Goal: Task Accomplishment & Management: Manage account settings

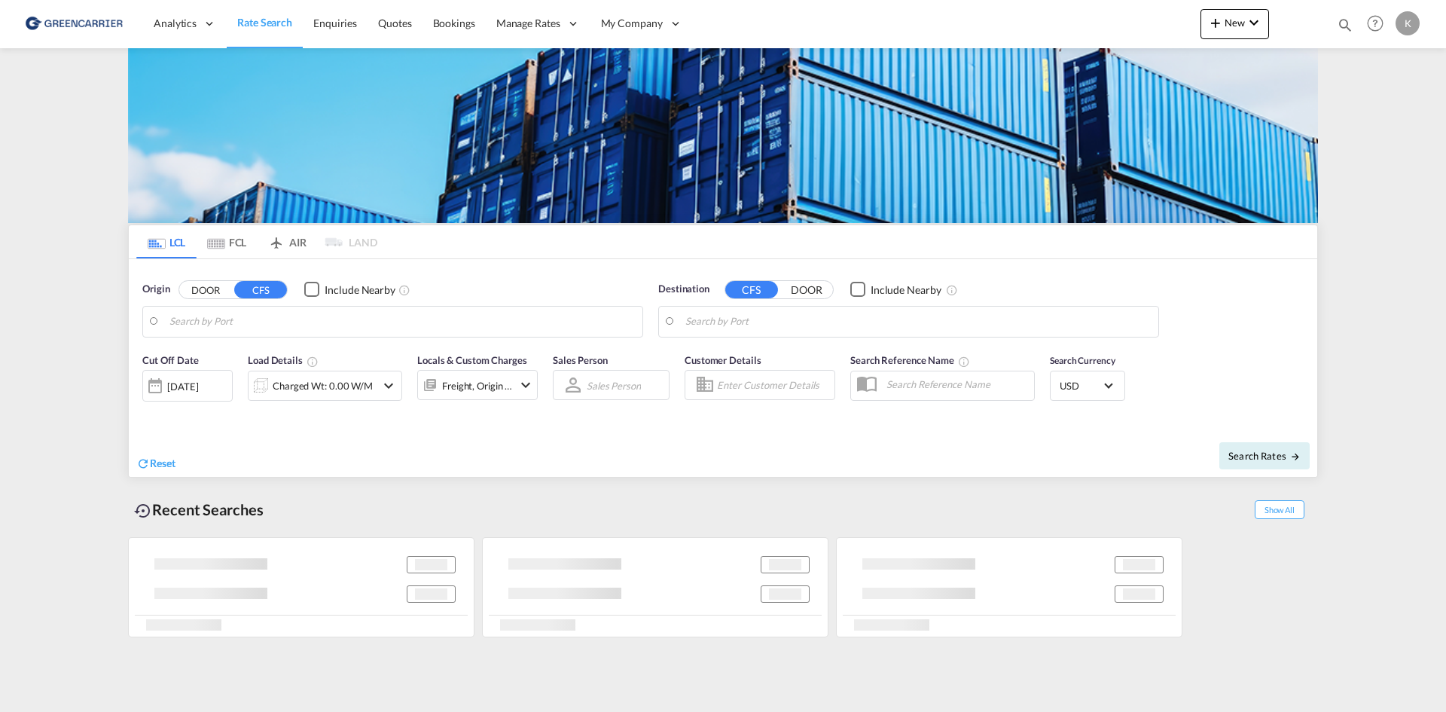
type input "DK-2880, Bagsværd"
type input "Altamira, MXATM"
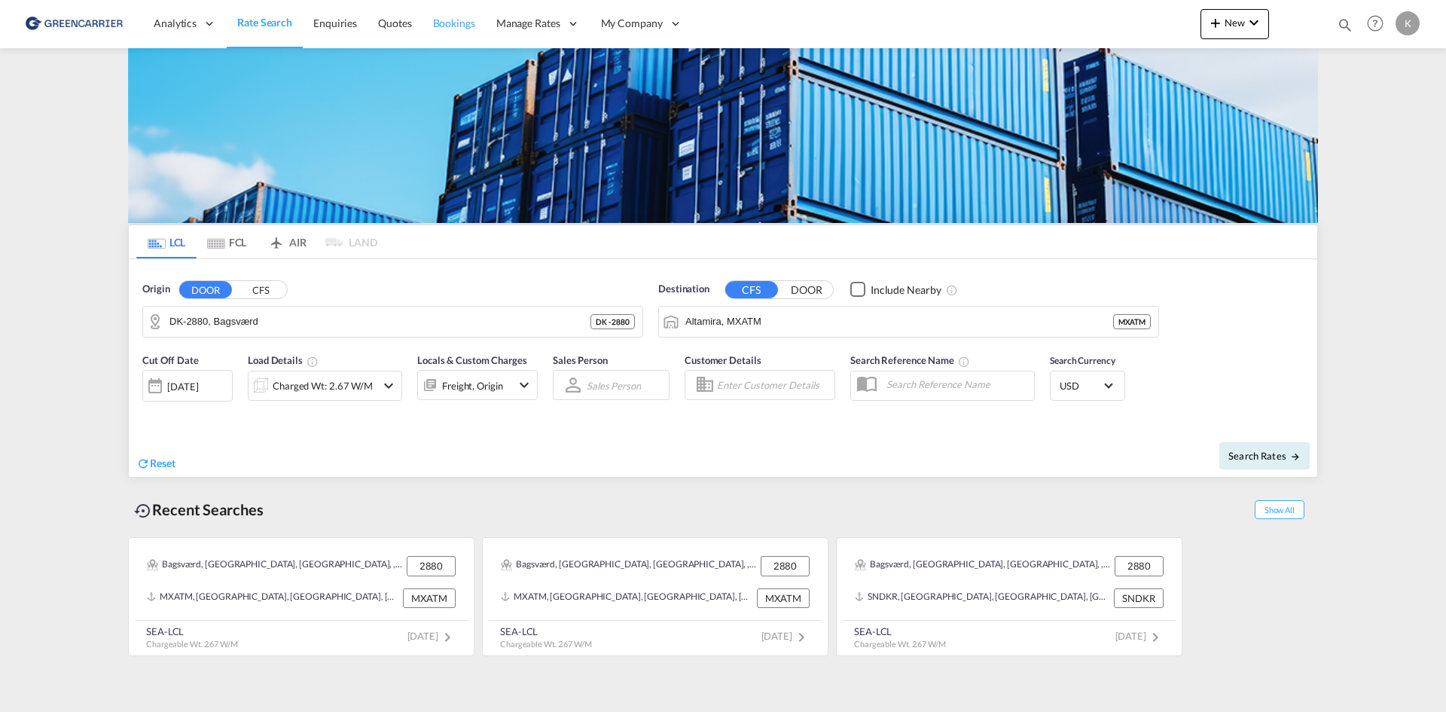
click at [456, 29] on span "Bookings" at bounding box center [454, 23] width 42 height 13
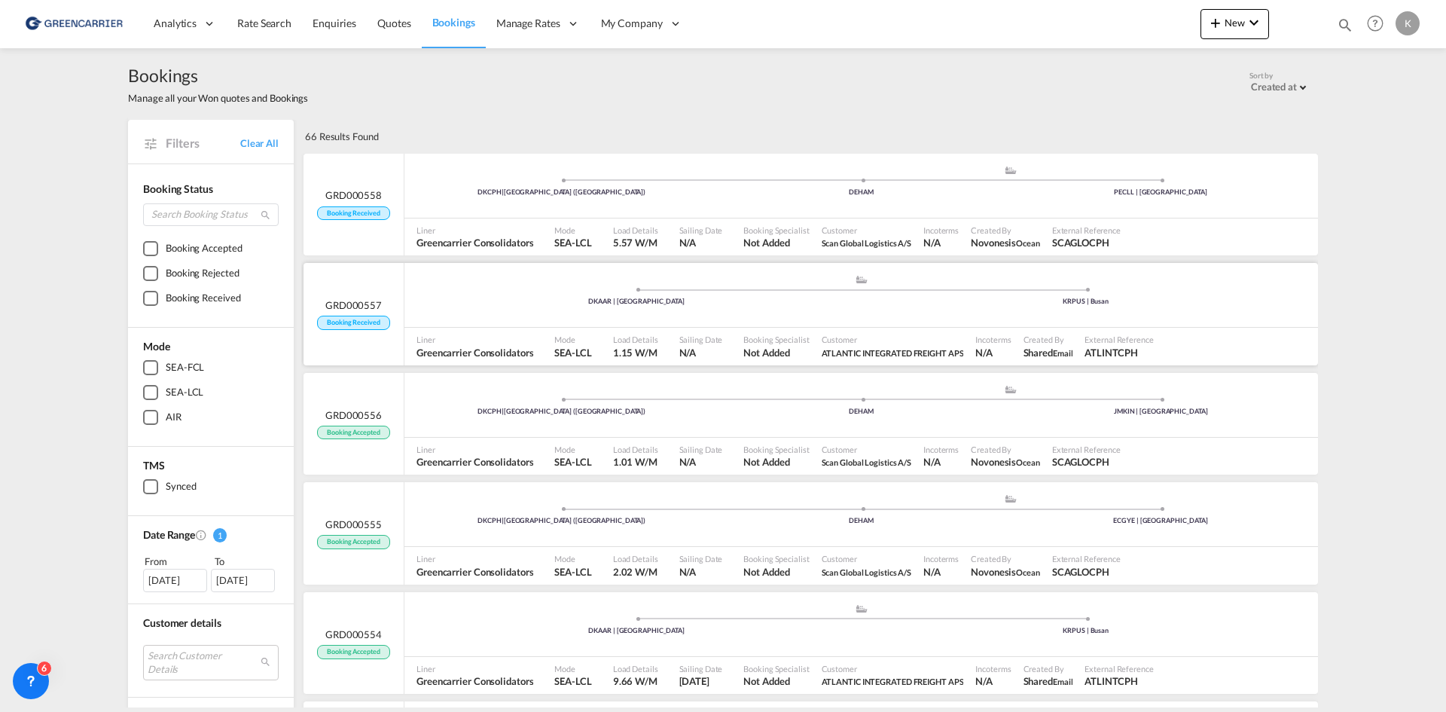
click at [501, 308] on div ".a{fill:#aaa8ad;} .a{fill:#aaa8ad;} DKAAR | [GEOGRAPHIC_DATA] KRPUS | [GEOGRAPH…" at bounding box center [860, 296] width 913 height 45
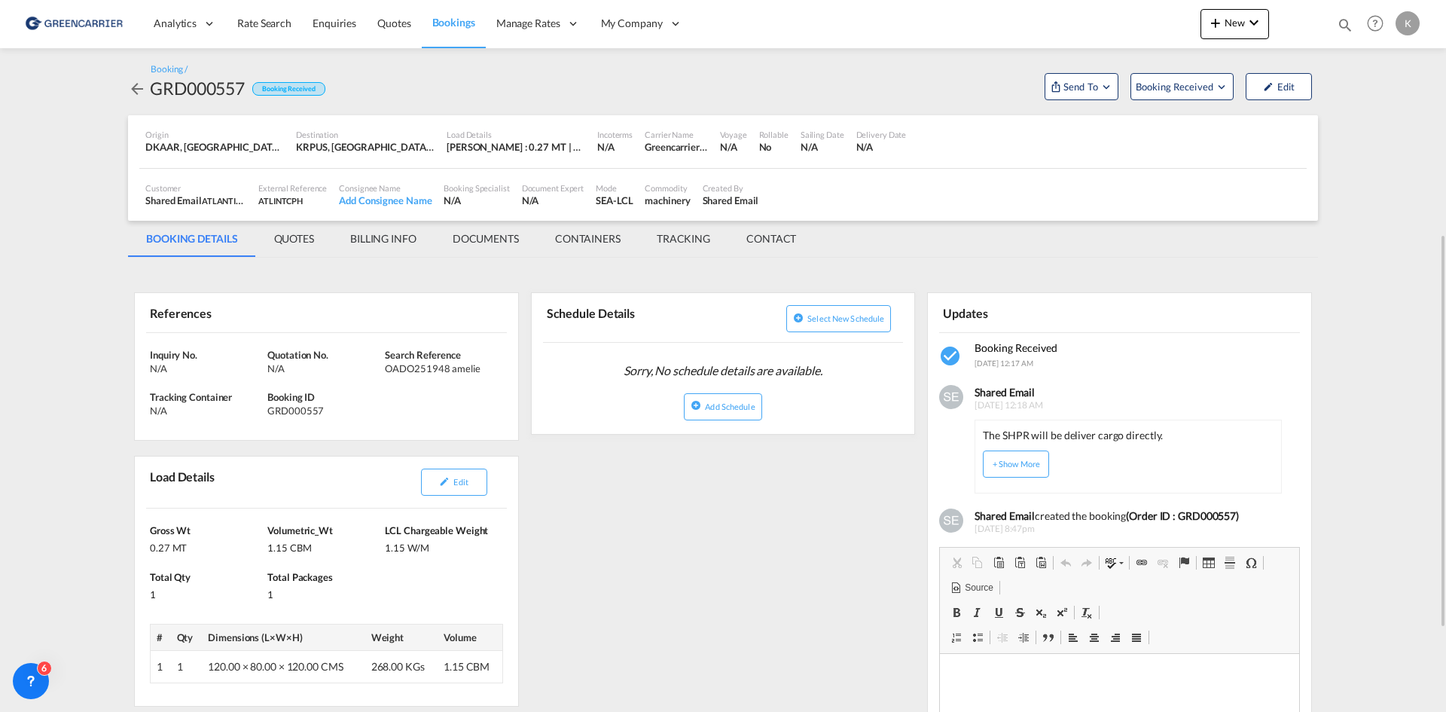
scroll to position [151, 0]
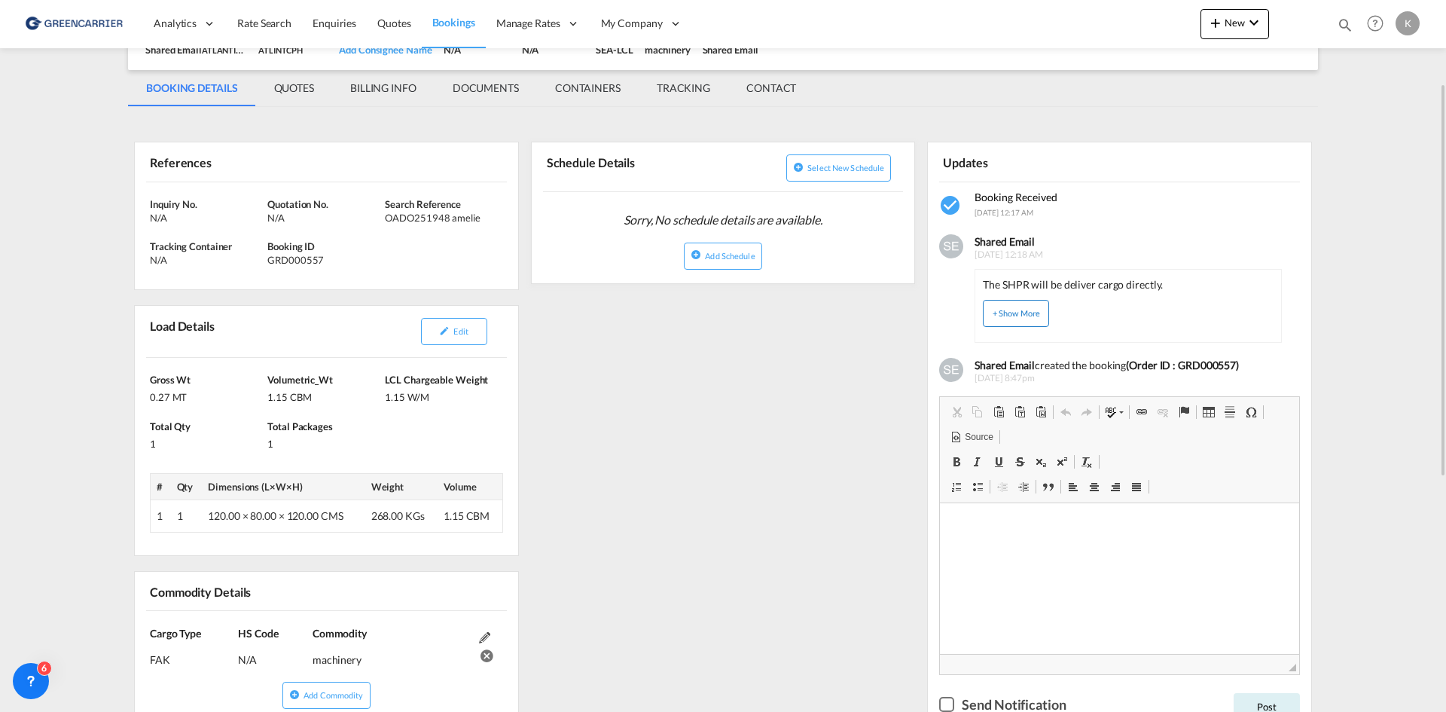
click at [1017, 316] on button "+ Show More" at bounding box center [1016, 313] width 66 height 27
click at [459, 336] on span "Edit" at bounding box center [460, 331] width 14 height 10
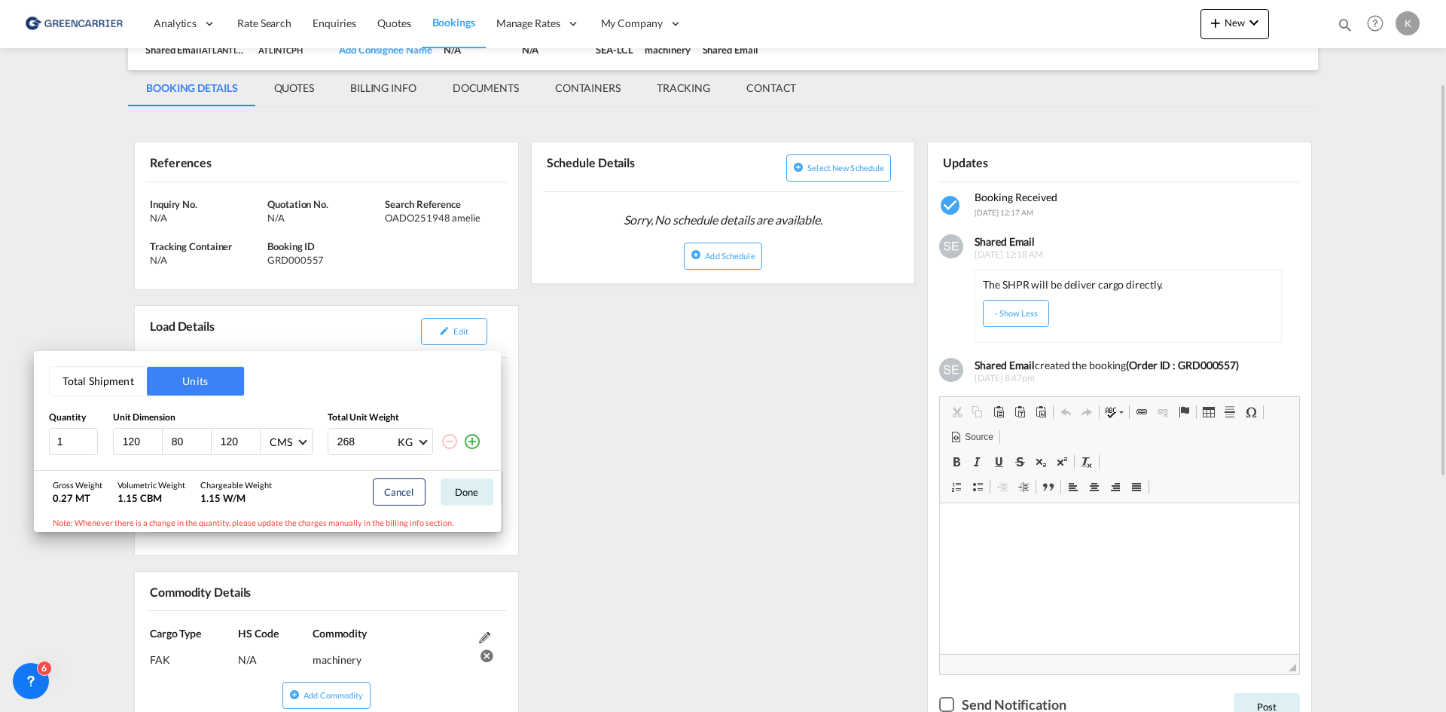
drag, startPoint x: 831, startPoint y: 381, endPoint x: 482, endPoint y: 236, distance: 377.7
click at [819, 371] on div "Total Shipment Units Quantity Unit Dimension Total Unit Weight 1 120 80 120 CMS…" at bounding box center [723, 356] width 1446 height 712
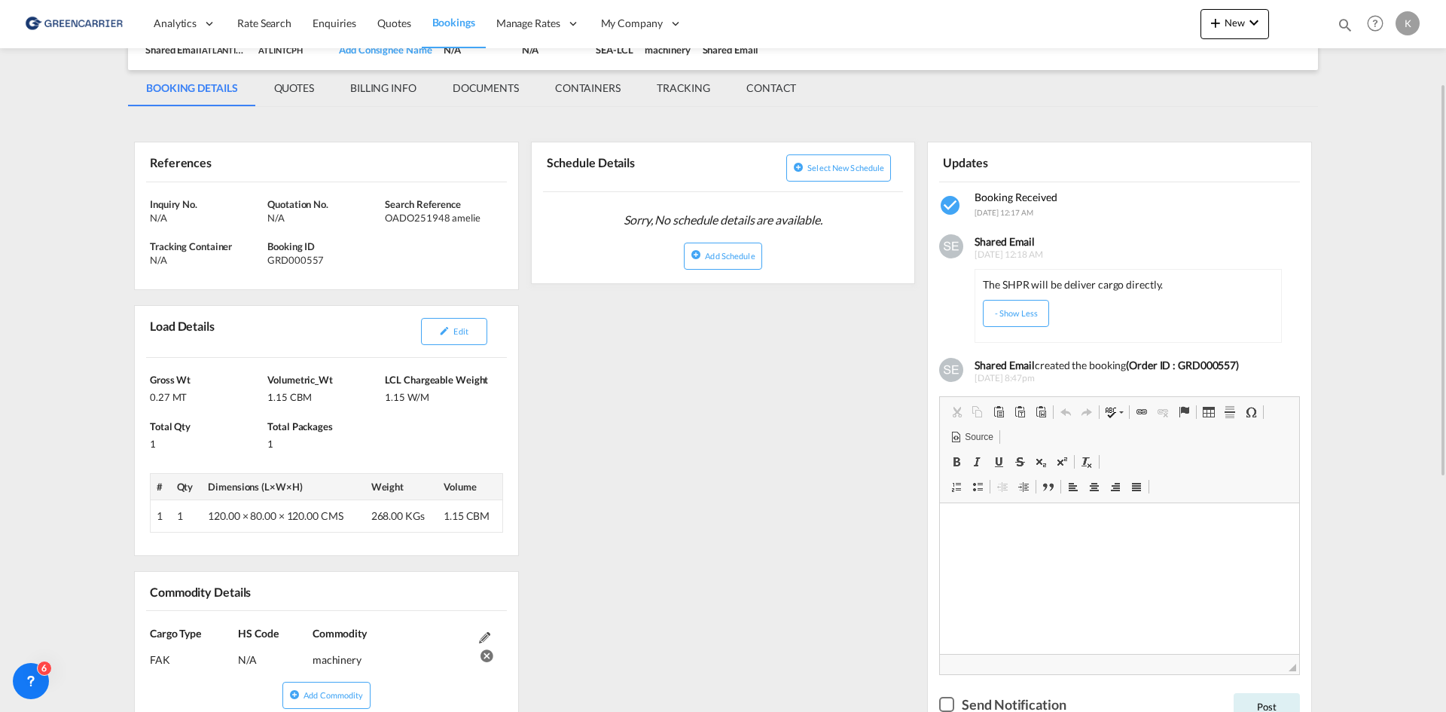
click at [305, 259] on div "GRD000557" at bounding box center [324, 260] width 114 height 14
drag, startPoint x: 305, startPoint y: 259, endPoint x: 837, endPoint y: 268, distance: 531.7
click at [305, 258] on div "GRD000557" at bounding box center [324, 260] width 114 height 14
copy div "GRD000557"
drag, startPoint x: 384, startPoint y: 217, endPoint x: 452, endPoint y: 222, distance: 68.0
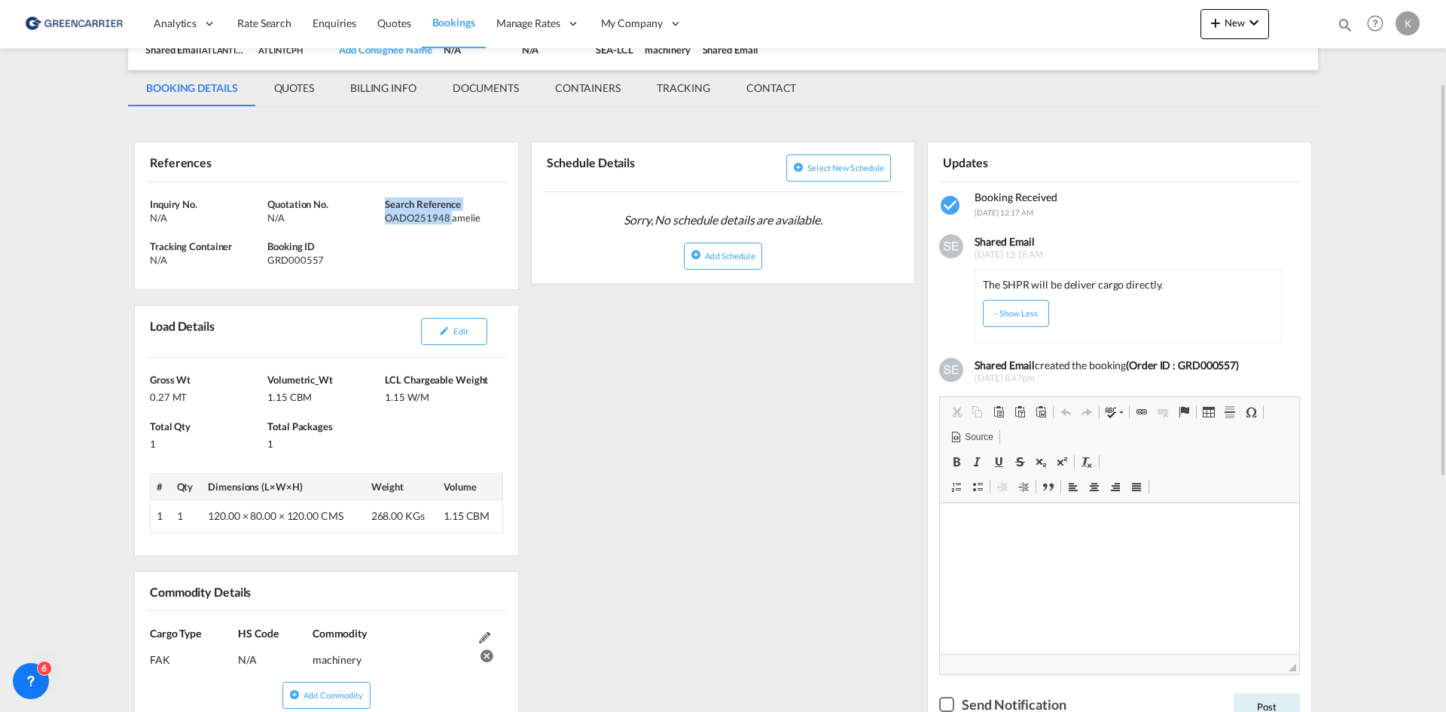
click at [452, 222] on div "Inquiry No. N/A Quotation No. N/A Search Reference OADO251948 amelie Tracking C…" at bounding box center [326, 236] width 383 height 108
click at [450, 227] on div "Inquiry No. N/A Quotation No. N/A Search Reference OADO251948 amelie Tracking C…" at bounding box center [326, 236] width 383 height 108
click at [416, 233] on div "Inquiry No. N/A Quotation No. N/A Search Reference OADO251948 amelie Tracking C…" at bounding box center [326, 236] width 383 height 108
click at [399, 222] on div "Inquiry No. N/A Quotation No. N/A Search Reference OADO251948 amelie Tracking C…" at bounding box center [326, 236] width 383 height 108
click at [395, 218] on div "OADO251948 amelie" at bounding box center [442, 218] width 114 height 14
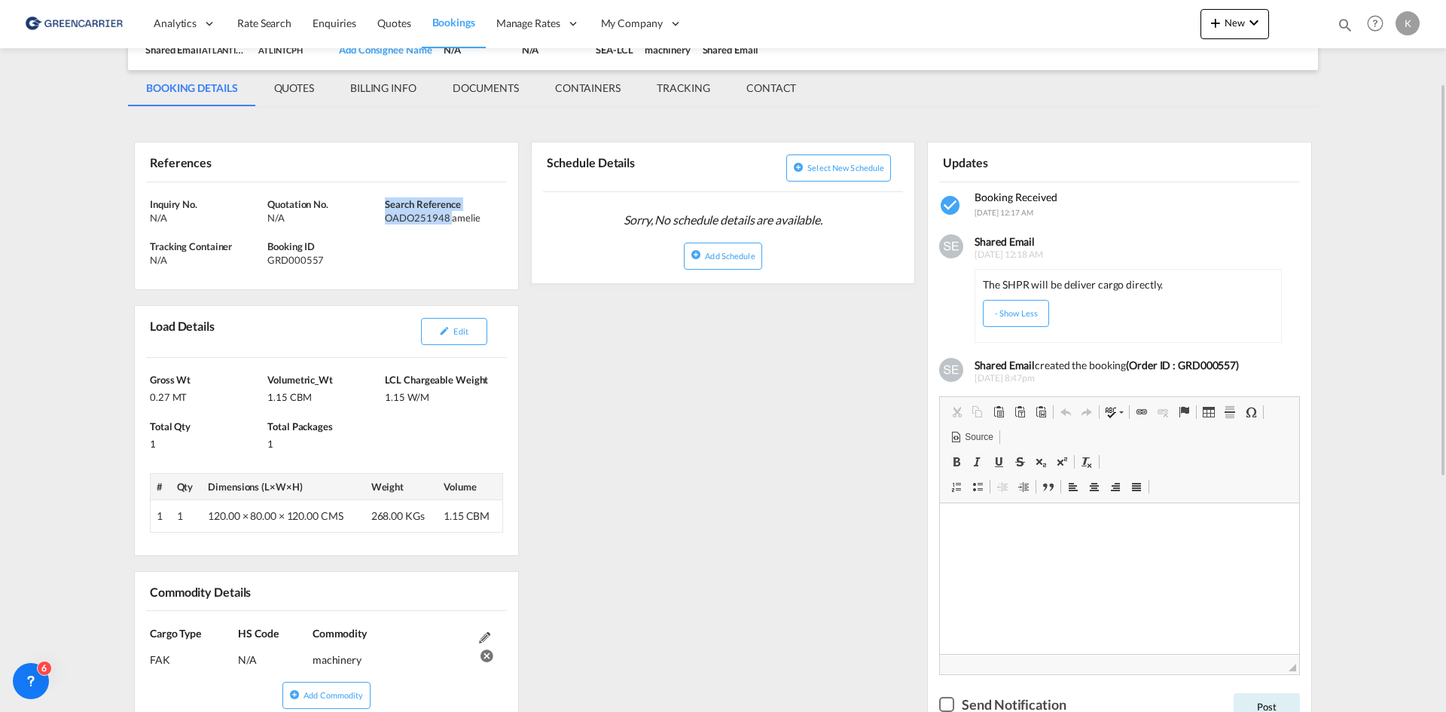
click at [388, 218] on div "OADO251948 amelie" at bounding box center [442, 218] width 114 height 14
drag, startPoint x: 386, startPoint y: 221, endPoint x: 477, endPoint y: 221, distance: 91.1
click at [477, 221] on div "OADO251948 amelie" at bounding box center [442, 218] width 114 height 14
copy div "OADO251948 amelie"
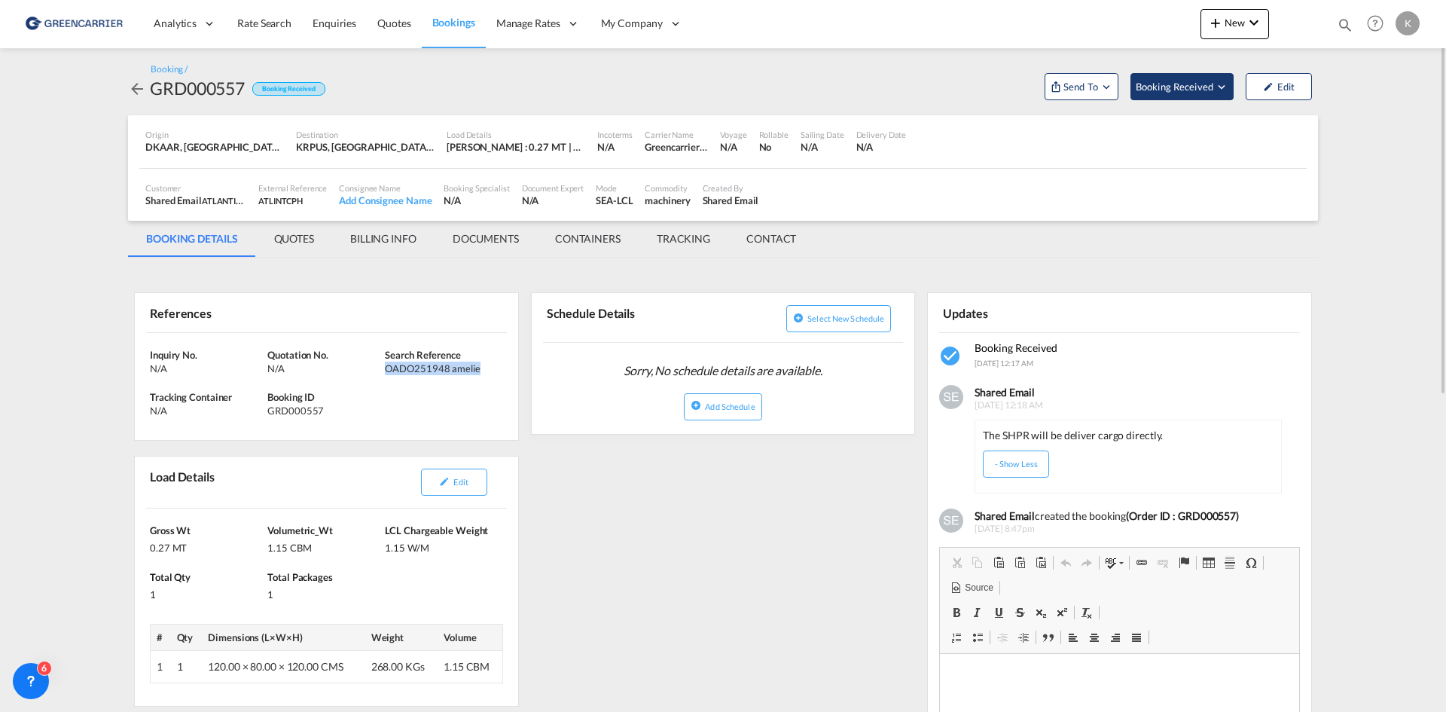
click at [1199, 91] on span "Booking Received" at bounding box center [1175, 86] width 79 height 15
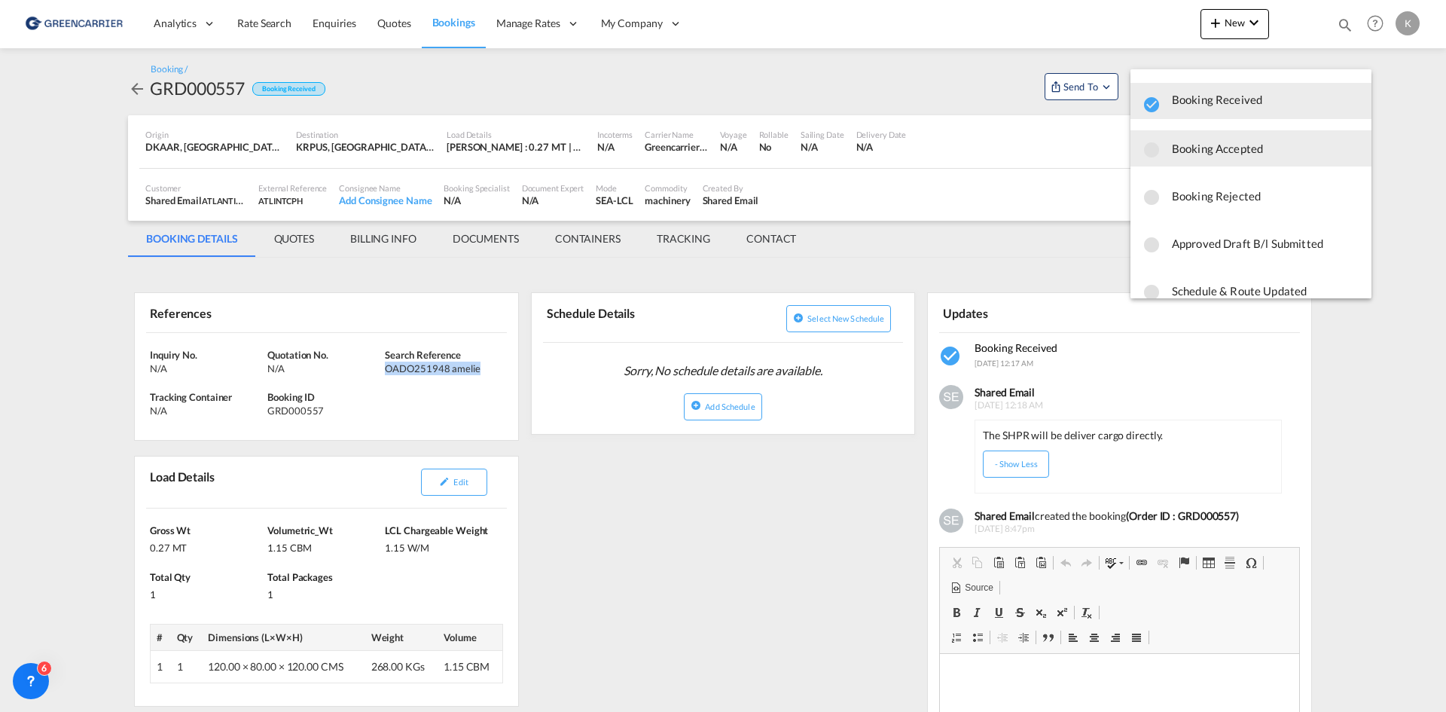
click at [1221, 157] on span "Booking Accepted" at bounding box center [1265, 148] width 187 height 27
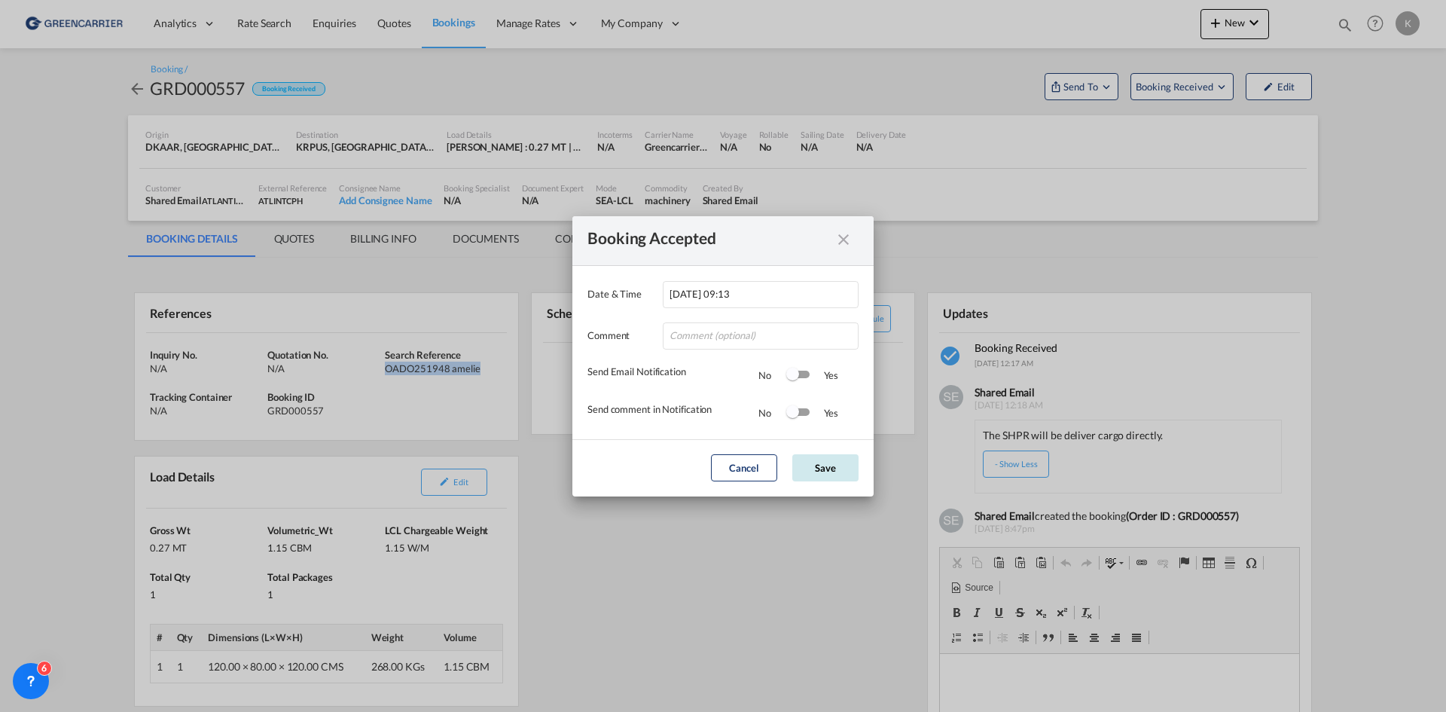
click at [832, 468] on button "Save" at bounding box center [825, 467] width 66 height 27
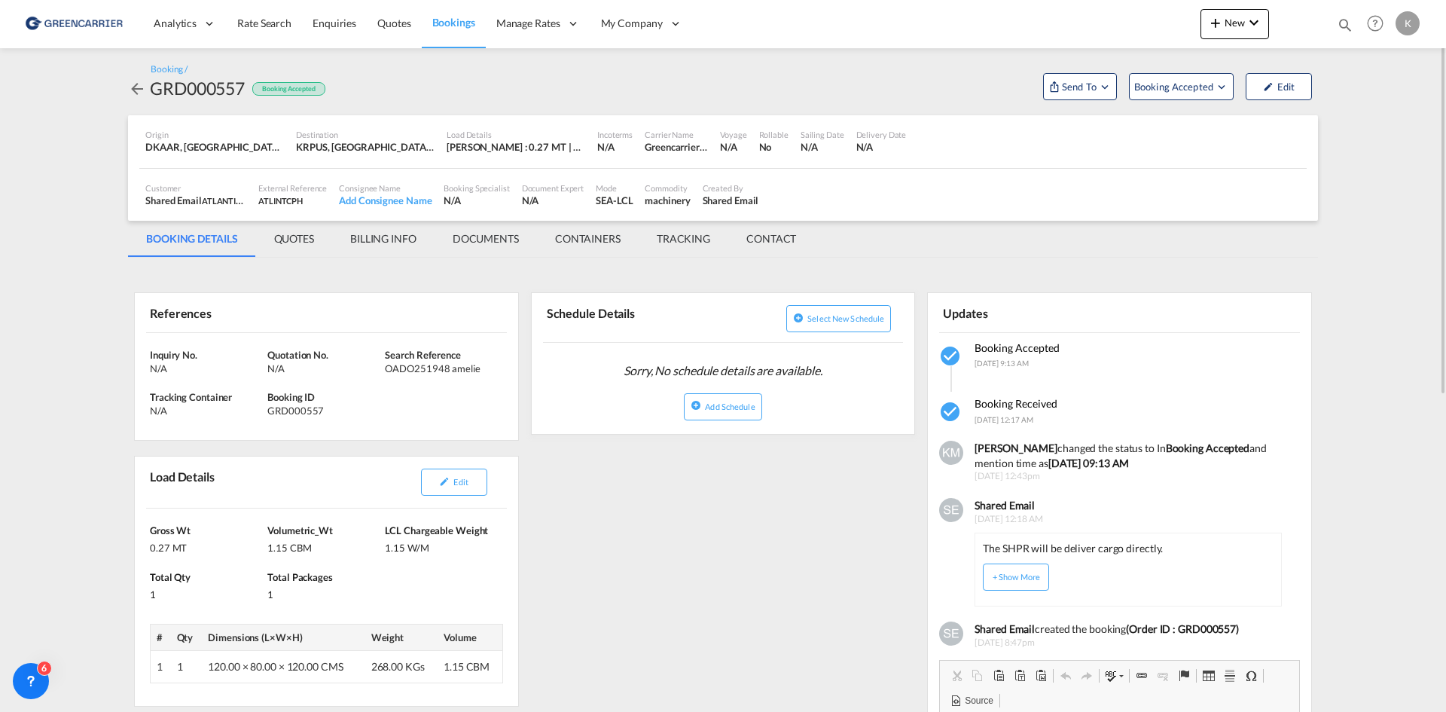
click at [142, 87] on md-icon "icon-arrow-left" at bounding box center [137, 89] width 18 height 18
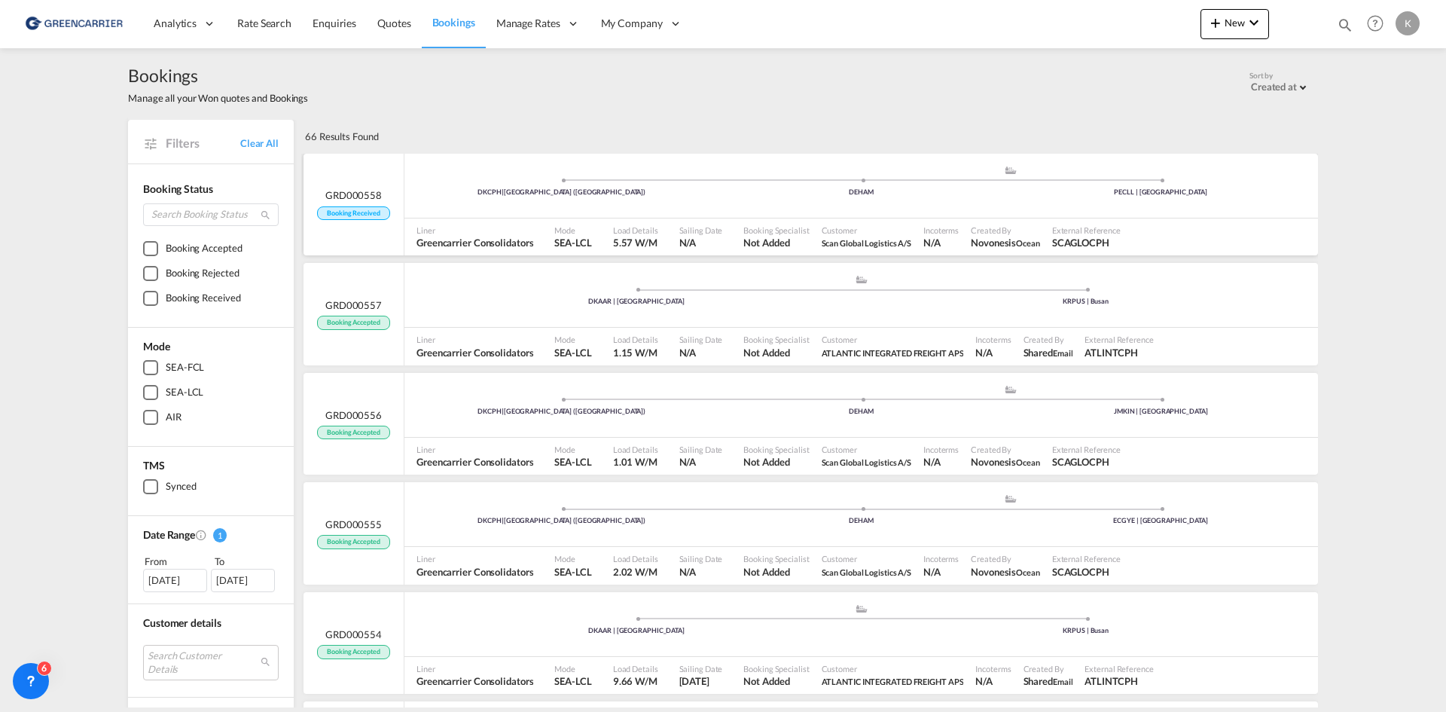
click at [582, 211] on div "DKCPH | [GEOGRAPHIC_DATA] (Kobenhavn) .a{fill:#aaa8ad;} .a{fill:#aaa8ad;} DEHAM…" at bounding box center [860, 189] width 913 height 49
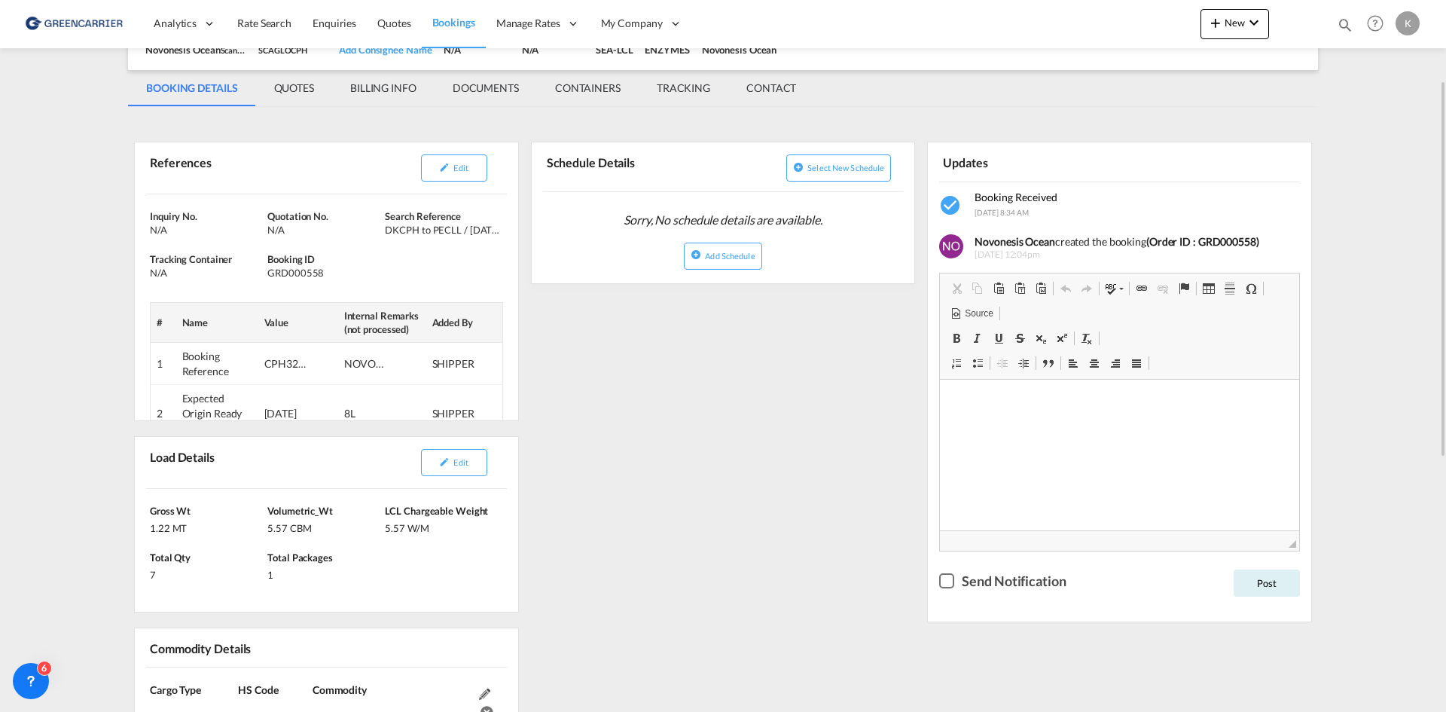
scroll to position [226, 0]
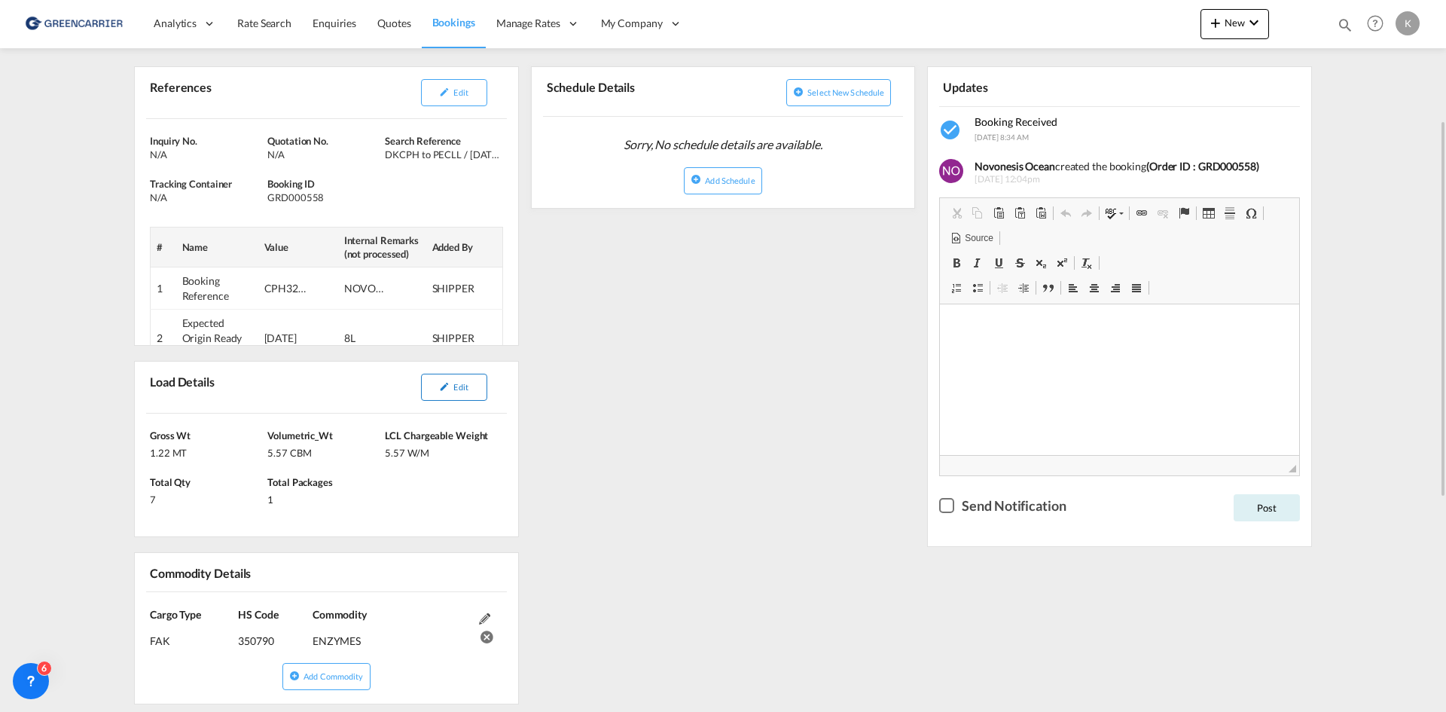
click at [475, 381] on button "Edit" at bounding box center [454, 386] width 66 height 27
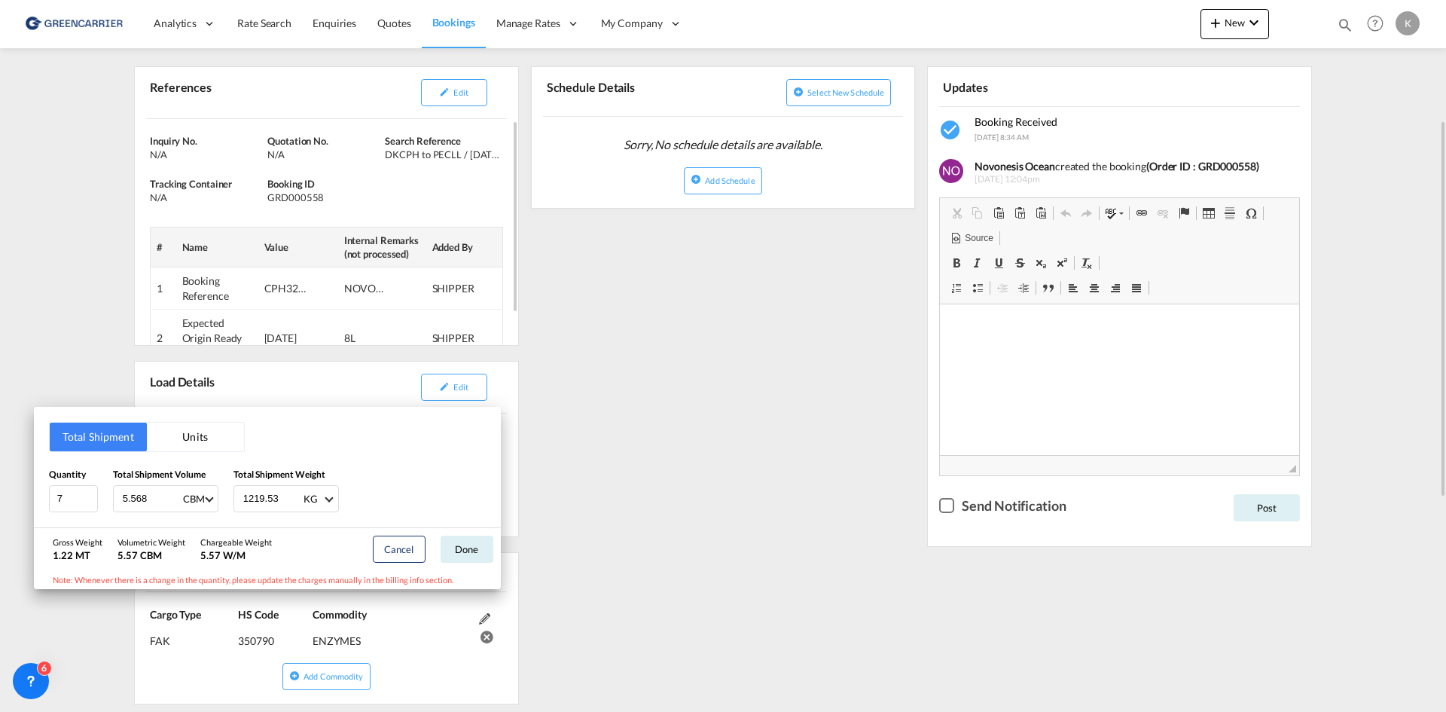
drag, startPoint x: 550, startPoint y: 291, endPoint x: 496, endPoint y: 291, distance: 54.2
click at [550, 291] on div "Total Shipment Units Quantity 7 Total Shipment Volume 5.568 CBM CBM CFT Total S…" at bounding box center [723, 356] width 1446 height 712
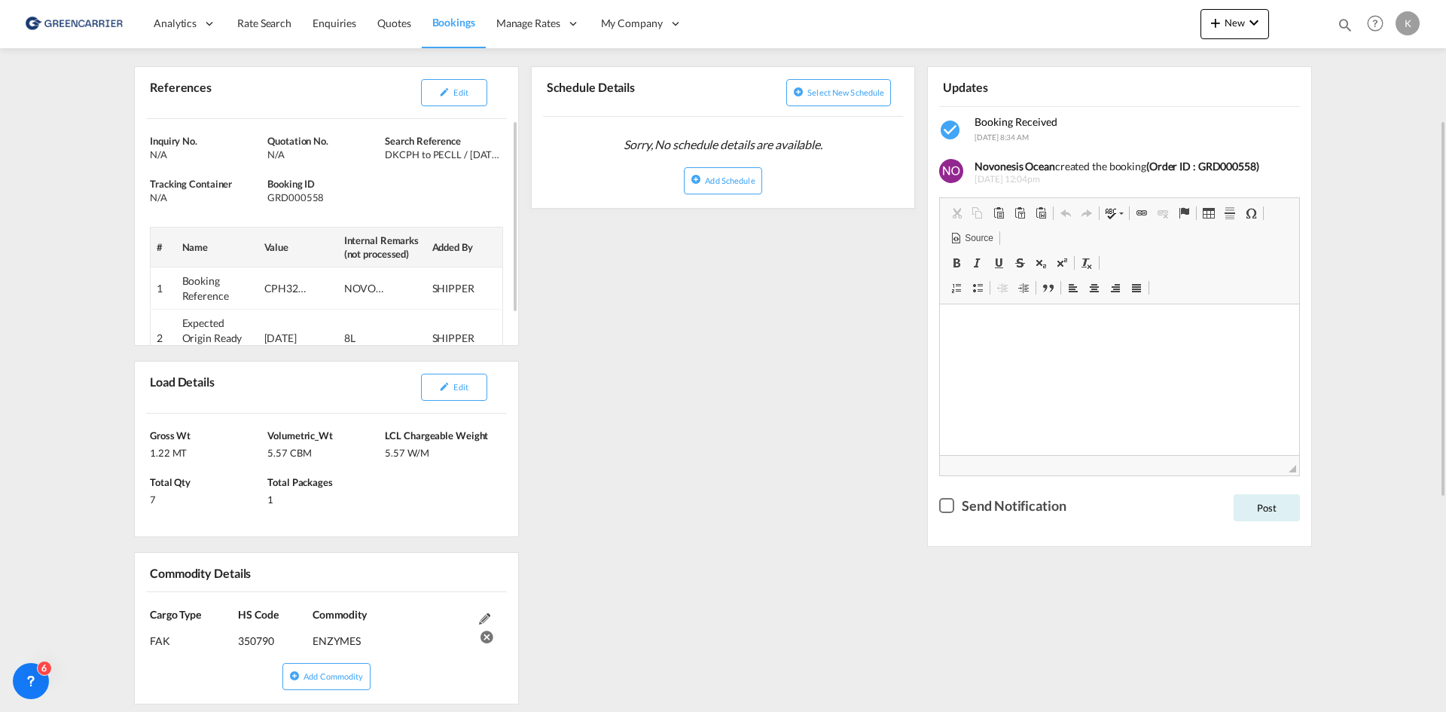
click at [286, 196] on div "GRD000558" at bounding box center [324, 198] width 114 height 14
copy div "GRD000558"
click at [474, 99] on button "Edit" at bounding box center [454, 92] width 66 height 27
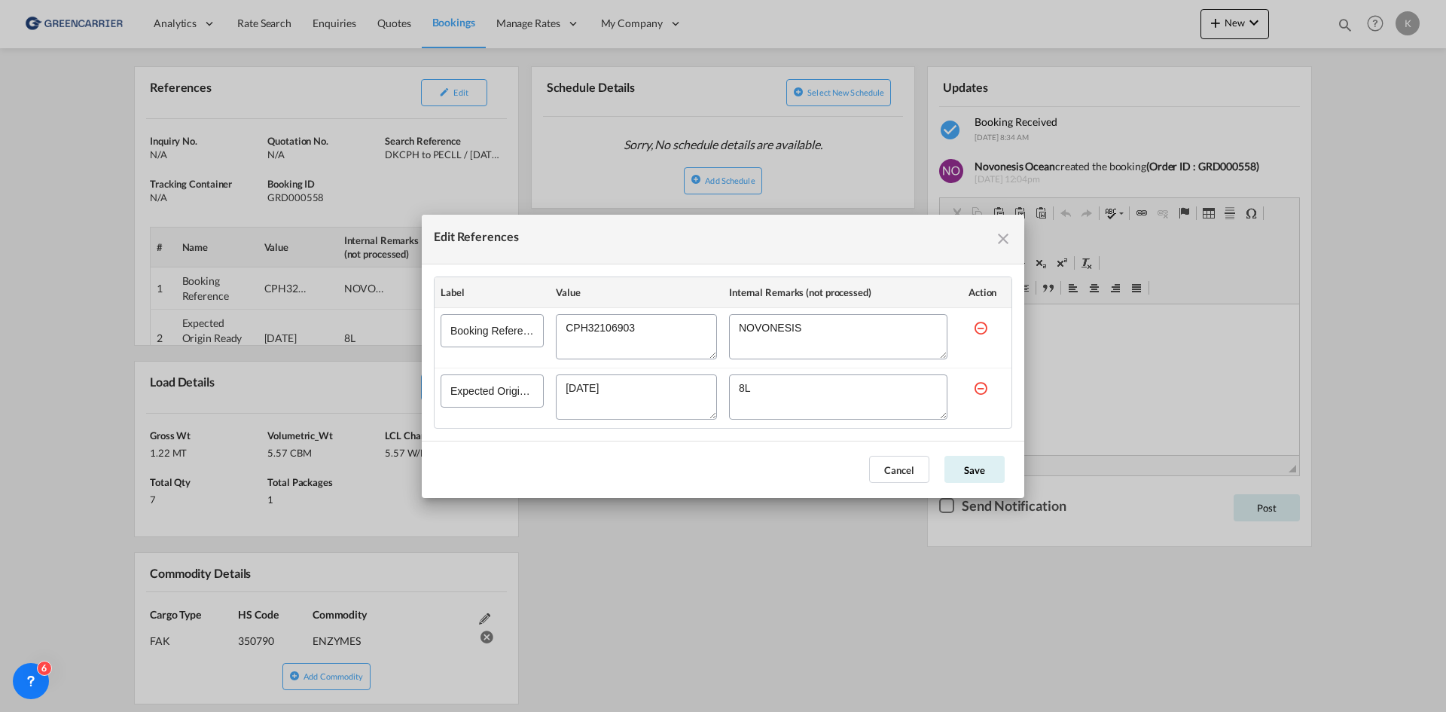
drag, startPoint x: 642, startPoint y: 332, endPoint x: 487, endPoint y: 324, distance: 155.3
click at [487, 324] on tr "Booking Reference" at bounding box center [722, 337] width 577 height 60
click at [904, 463] on button "Cancel" at bounding box center [899, 469] width 60 height 27
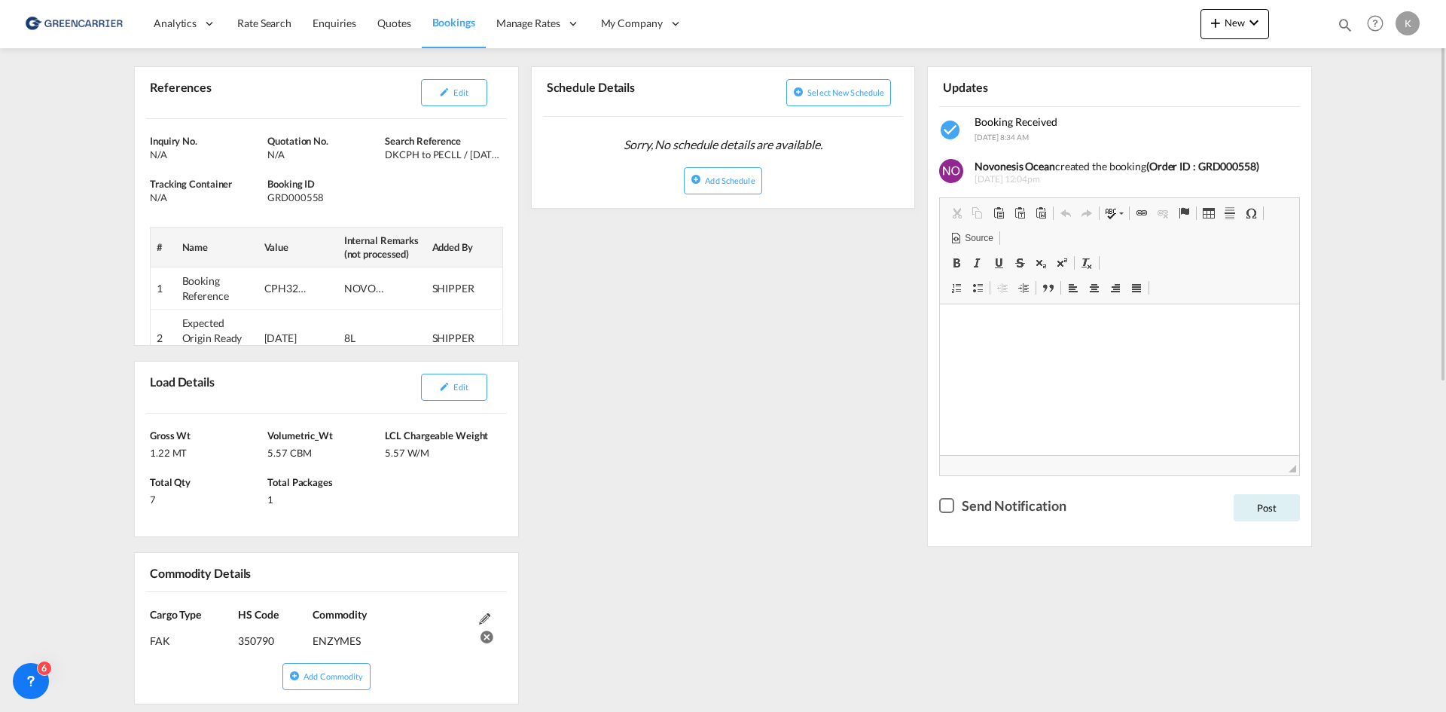
scroll to position [0, 0]
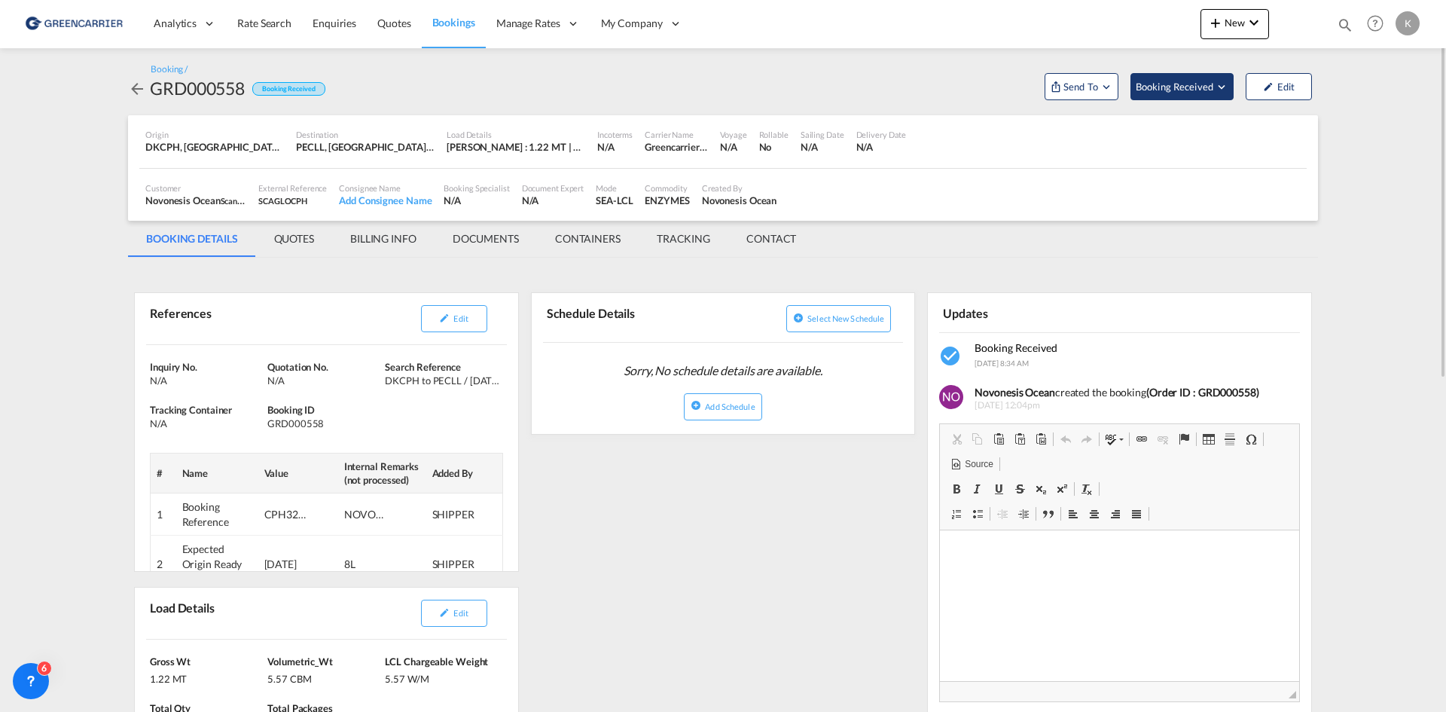
click at [1200, 90] on span "Booking Received" at bounding box center [1175, 86] width 79 height 15
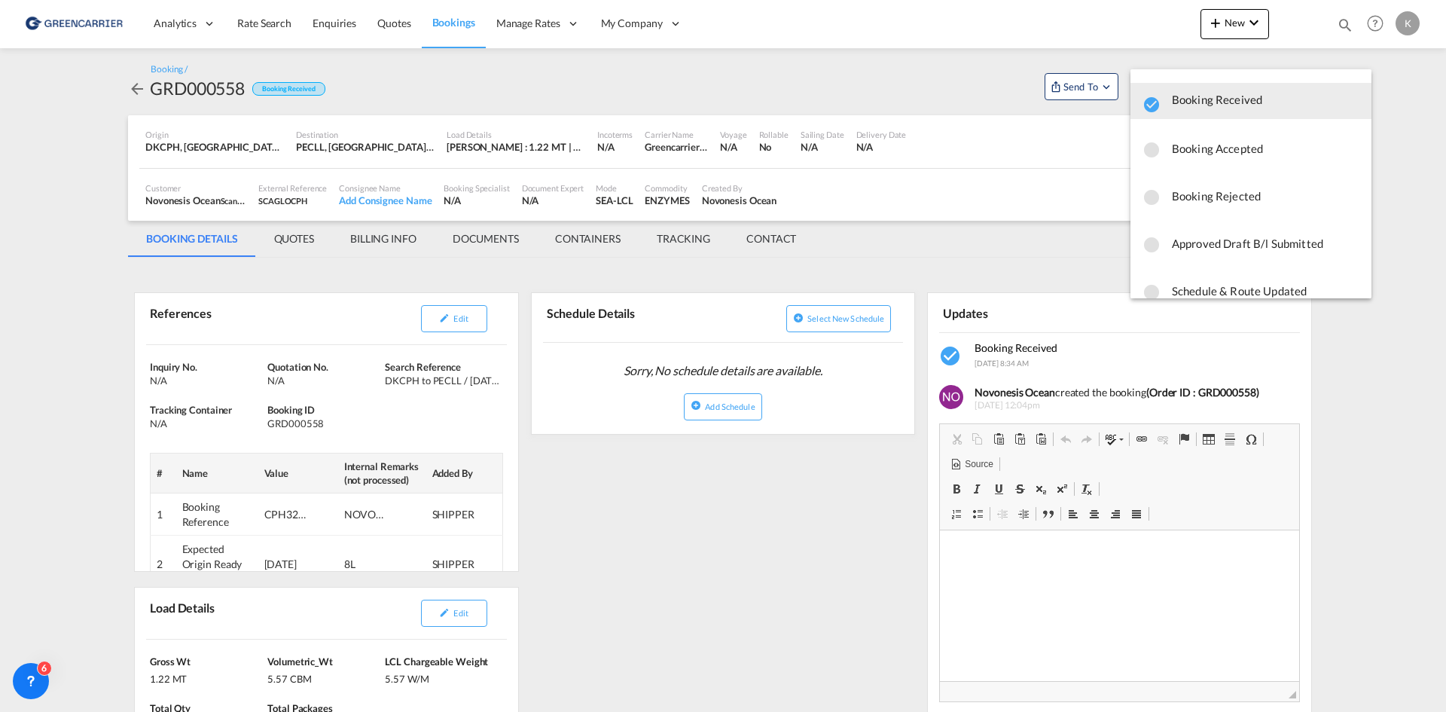
click at [1191, 143] on span "Booking Accepted" at bounding box center [1265, 148] width 187 height 27
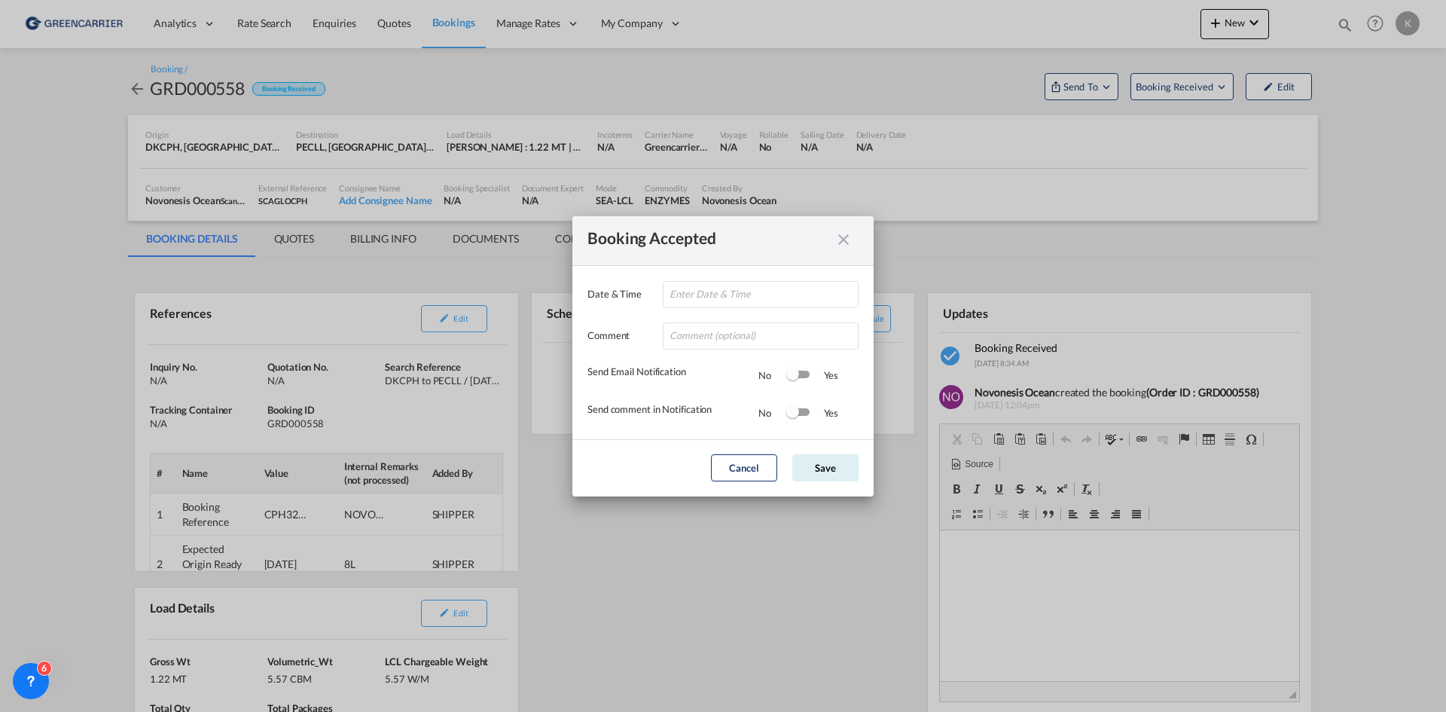
type input "[DATE] 09:17"
click at [843, 468] on button "Save" at bounding box center [825, 467] width 66 height 27
